Goal: Information Seeking & Learning: Compare options

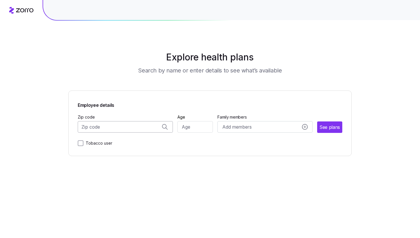
click at [130, 128] on input "Zip code" at bounding box center [125, 126] width 95 height 11
click at [125, 127] on input "Zip code" at bounding box center [125, 126] width 95 height 11
click at [104, 144] on span "10016, [US_STATE][GEOGRAPHIC_DATA], [GEOGRAPHIC_DATA]" at bounding box center [124, 141] width 80 height 7
type input "10016, [US_STATE][GEOGRAPHIC_DATA], [GEOGRAPHIC_DATA]"
click at [196, 125] on input "Age" at bounding box center [196, 126] width 36 height 11
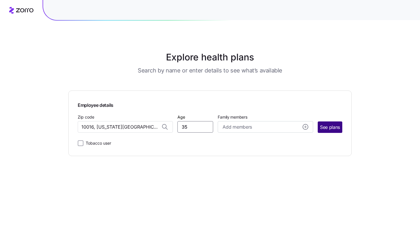
type input "35"
click at [323, 128] on span "See plans" at bounding box center [330, 126] width 20 height 7
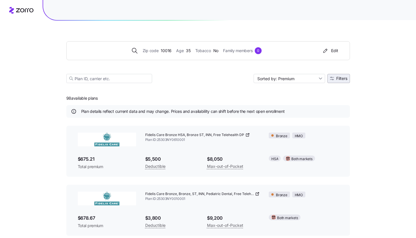
click at [342, 78] on span "Filters" at bounding box center [341, 78] width 11 height 4
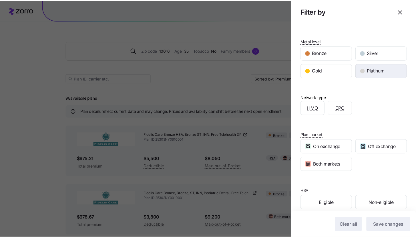
scroll to position [97, 0]
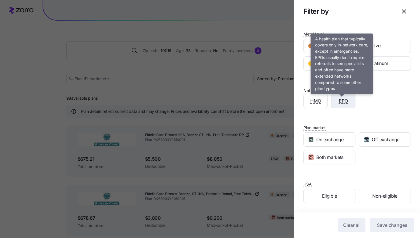
click at [342, 101] on span "EPO" at bounding box center [343, 100] width 9 height 7
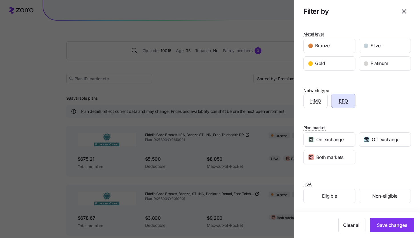
click at [390, 217] on div "Clear all Save changes" at bounding box center [357, 225] width 126 height 26
click at [390, 228] on button "Save changes" at bounding box center [392, 225] width 44 height 14
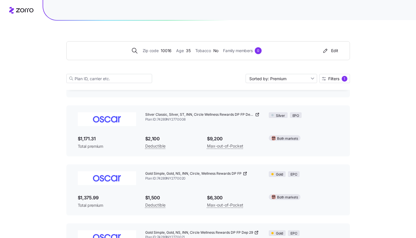
scroll to position [0, 0]
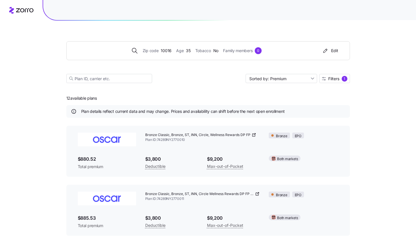
click at [343, 83] on div "Zip code 10016 Age [DEMOGRAPHIC_DATA] Tobacco No Family members 0 Edit Sorted b…" at bounding box center [208, 55] width 284 height 69
click at [344, 78] on div "1" at bounding box center [345, 79] width 6 height 6
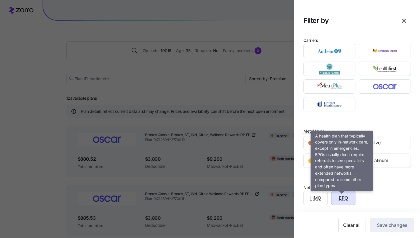
click at [342, 194] on span "EPO" at bounding box center [343, 197] width 9 height 7
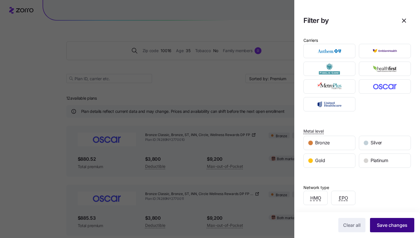
click at [376, 220] on button "Save changes" at bounding box center [392, 225] width 44 height 14
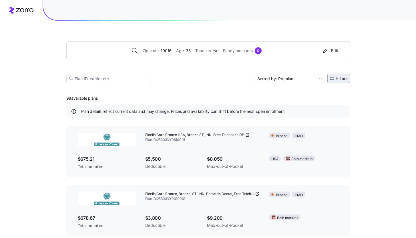
click at [347, 81] on button "Filters" at bounding box center [338, 78] width 23 height 9
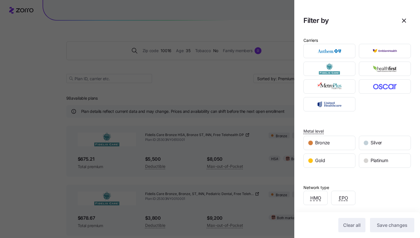
scroll to position [97, 0]
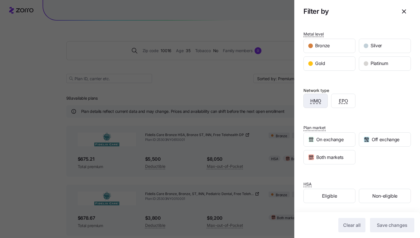
click at [314, 106] on div "HMO" at bounding box center [316, 101] width 24 height 14
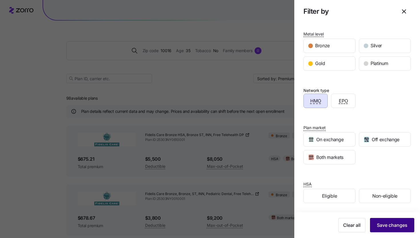
click at [385, 224] on span "Save changes" at bounding box center [392, 224] width 31 height 7
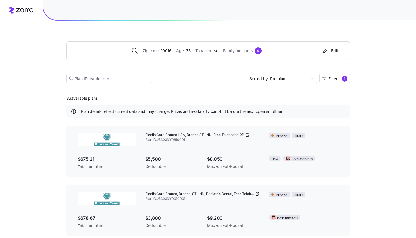
click at [249, 134] on icon at bounding box center [247, 134] width 5 height 5
click at [342, 78] on div "1" at bounding box center [345, 79] width 6 height 6
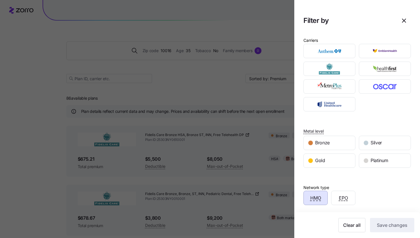
click at [316, 201] on span "HMO" at bounding box center [315, 197] width 11 height 7
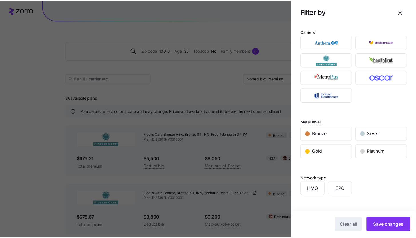
scroll to position [10, 0]
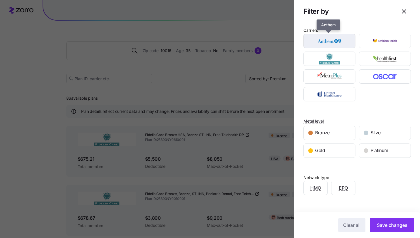
click at [340, 41] on img "button" at bounding box center [330, 40] width 42 height 11
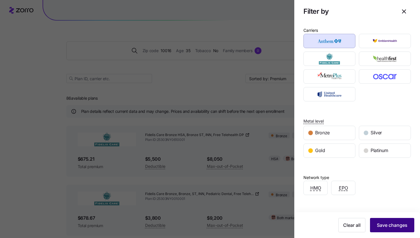
click at [387, 226] on span "Save changes" at bounding box center [392, 224] width 31 height 7
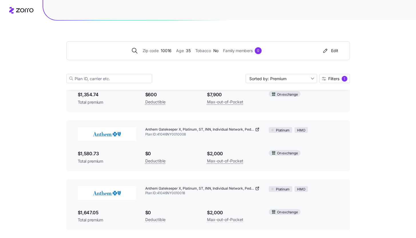
scroll to position [0, 0]
